Goal: Task Accomplishment & Management: Use online tool/utility

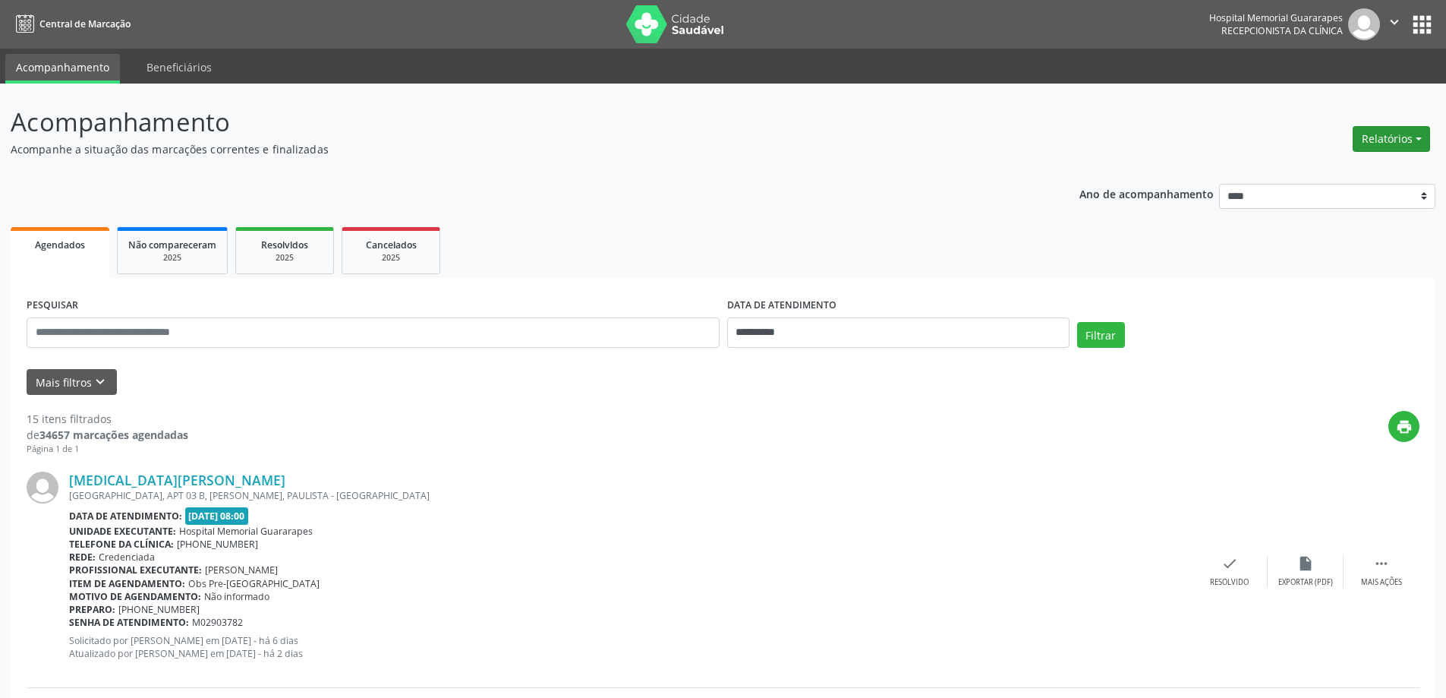
click at [1400, 141] on button "Relatórios" at bounding box center [1391, 139] width 77 height 26
click at [1315, 168] on link "Agendamentos" at bounding box center [1349, 171] width 163 height 21
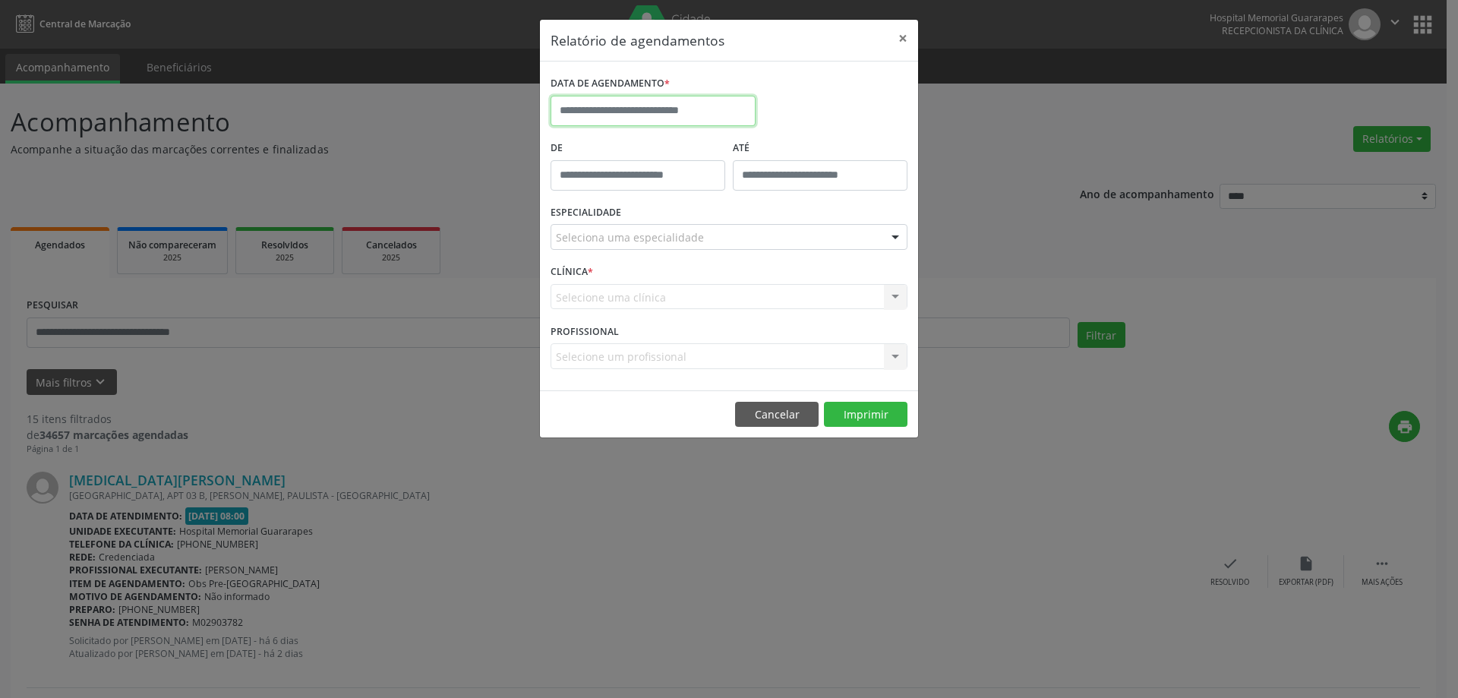
click at [695, 115] on input "text" at bounding box center [652, 111] width 205 height 30
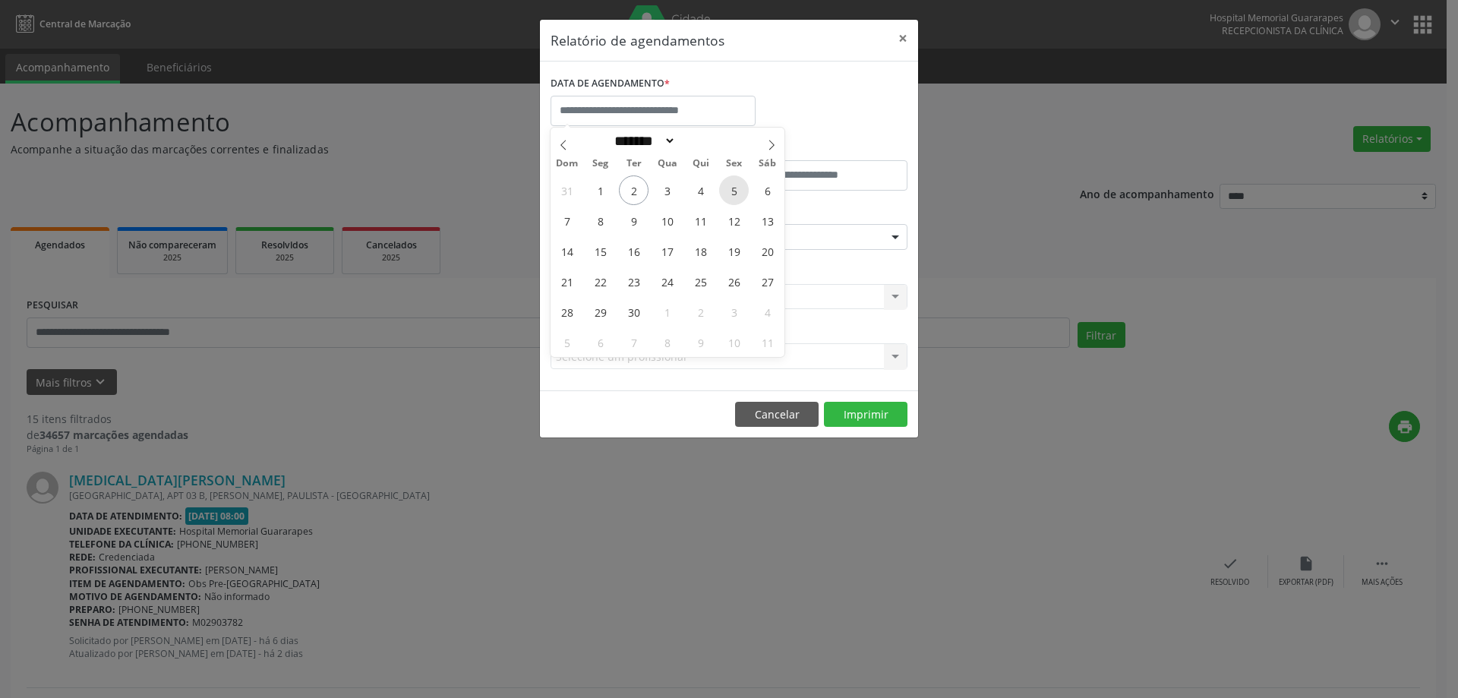
click at [733, 184] on span "5" at bounding box center [734, 190] width 30 height 30
type input "**********"
click at [733, 184] on span "5" at bounding box center [734, 190] width 30 height 30
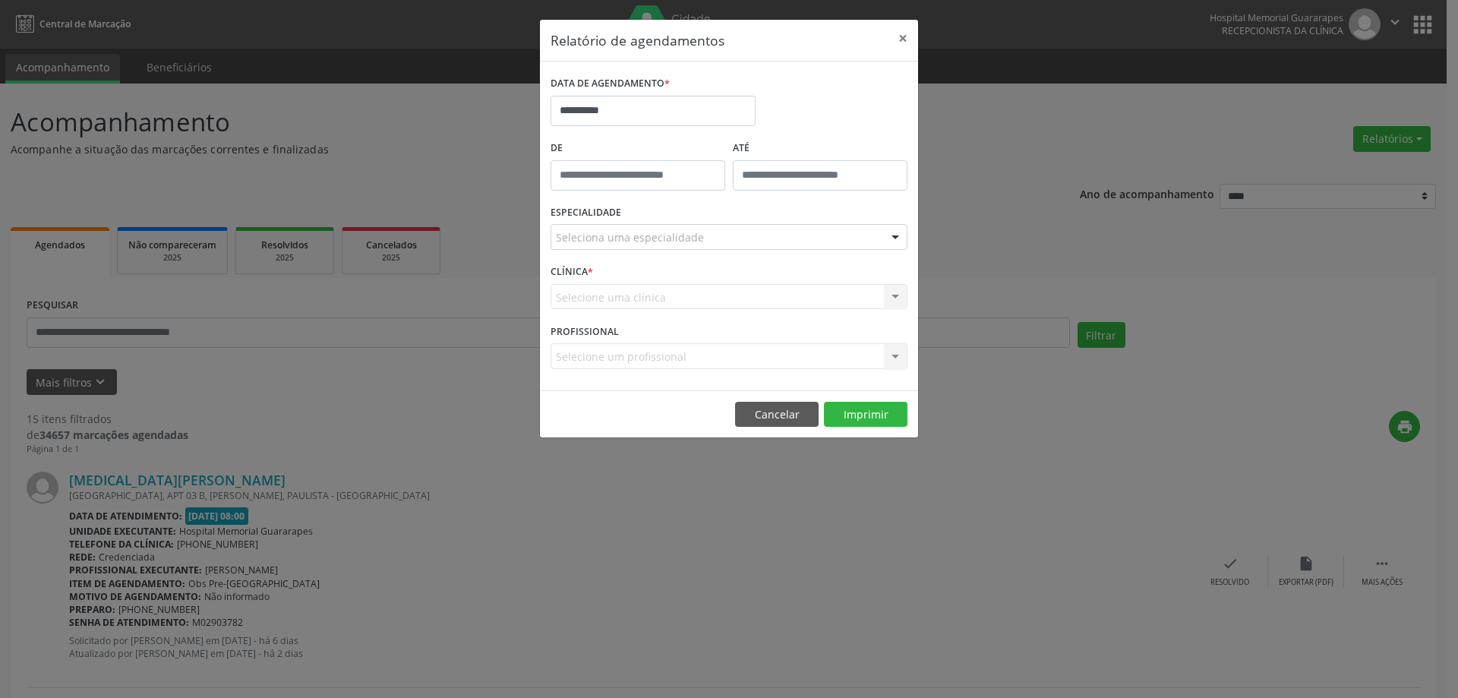
click at [735, 221] on div "ESPECIALIDADE Seleciona uma especialidade Todas as especialidades Alergologia A…" at bounding box center [729, 230] width 364 height 59
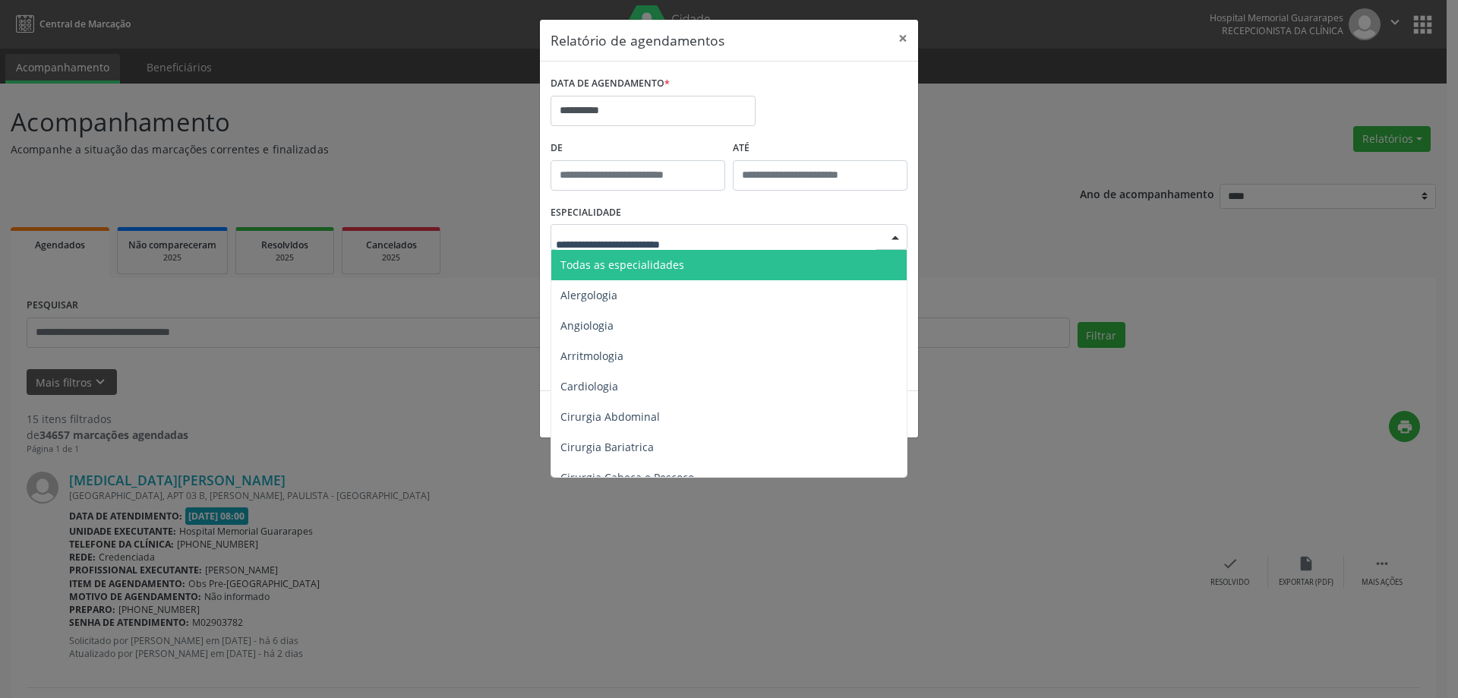
click at [735, 230] on div at bounding box center [728, 237] width 357 height 26
click at [730, 259] on span "Todas as especialidades" at bounding box center [730, 265] width 358 height 30
click at [730, 259] on div "ESPECIALIDADE Todas as especialidades Alergologia Angiologia Arritmologia Cardi…" at bounding box center [729, 230] width 364 height 59
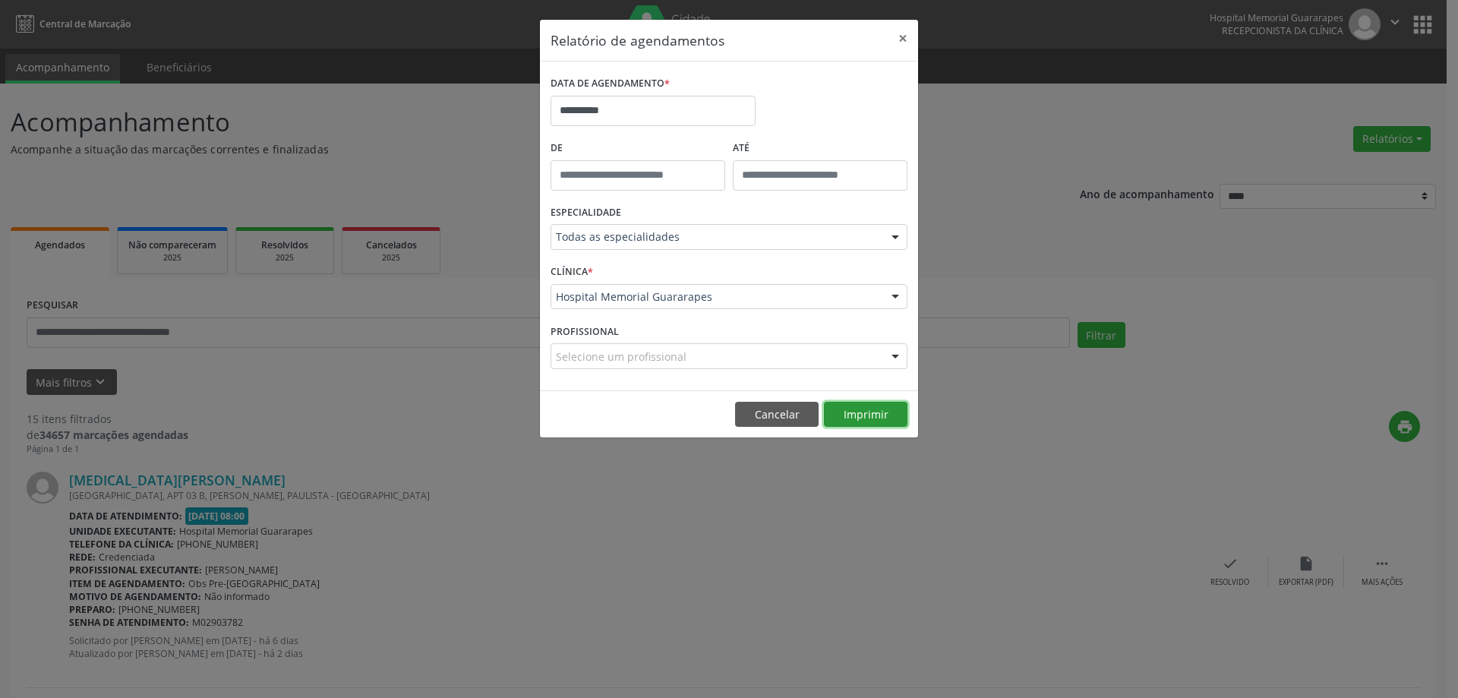
click at [862, 406] on button "Imprimir" at bounding box center [866, 415] width 84 height 26
click at [743, 550] on div "**********" at bounding box center [729, 349] width 1458 height 698
